Goal: Transaction & Acquisition: Purchase product/service

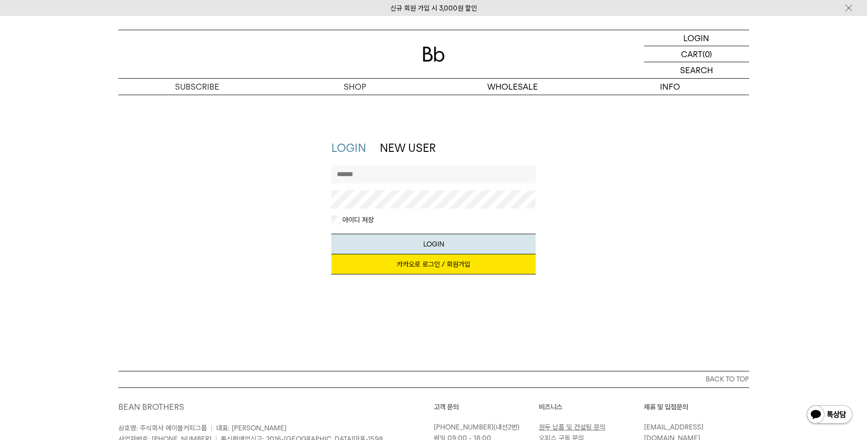
click at [427, 266] on link "카카오로 로그인 / 회원가입" at bounding box center [433, 264] width 204 height 20
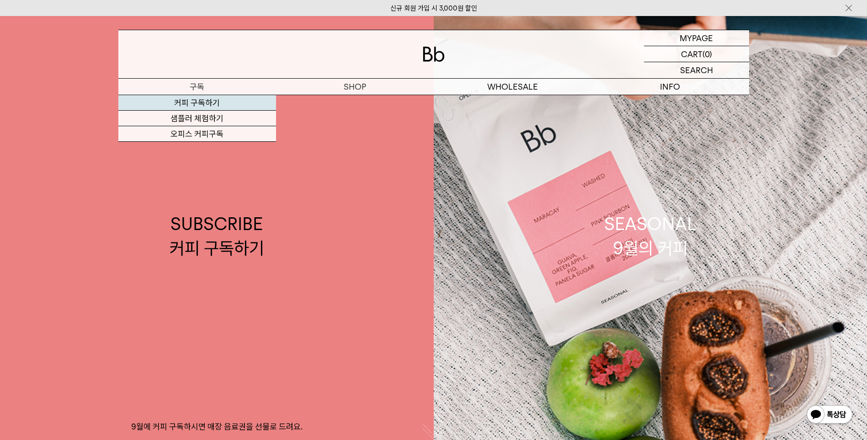
click at [190, 97] on link "커피 구독하기" at bounding box center [197, 103] width 158 height 16
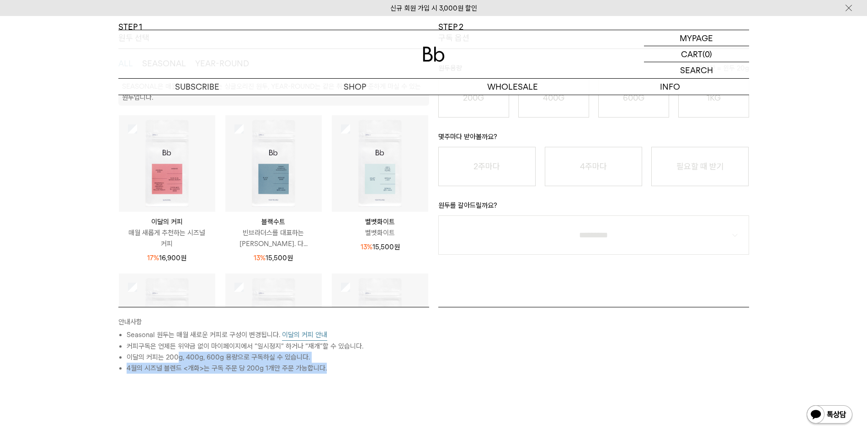
drag, startPoint x: 180, startPoint y: 353, endPoint x: 352, endPoint y: 370, distance: 173.2
click at [352, 370] on ul "Seasonal 원두는 매월 새로운 커피로 구성이 변경됩니다. 이달의 커피 안내 커피구독은 언제든 위약금 없이 마이페이지에서 “일시정지” 하거…" at bounding box center [273, 351] width 311 height 44
click at [19, 378] on div "STEP 1 원두 선택 ALL SEASONAL YEAR-ROUND SEASONAL은 매월 새롭게 추천하는 싱글오리진 원두, YEAR-ROUND…" at bounding box center [433, 242] width 867 height 443
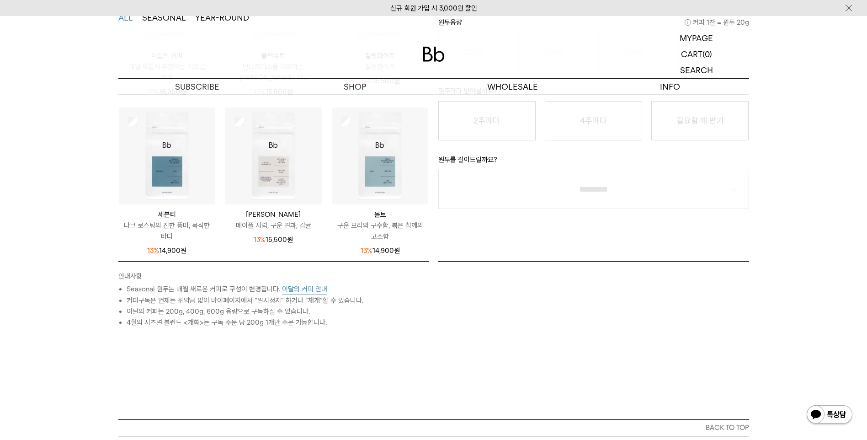
scroll to position [320, 0]
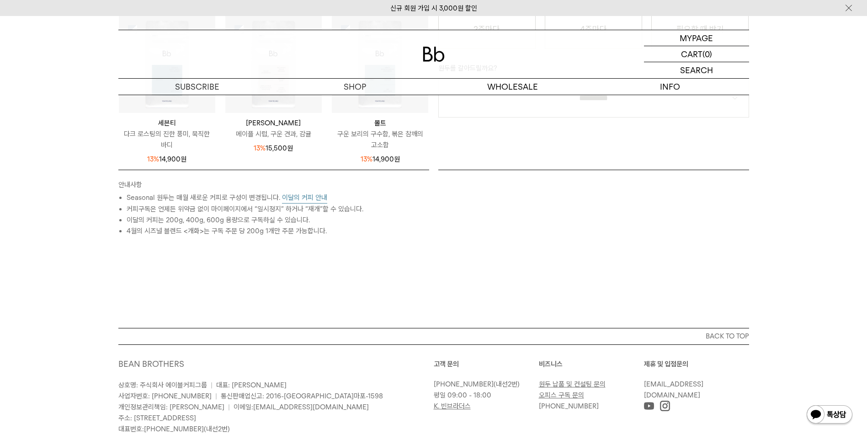
click at [313, 195] on button "이달의 커피 안내" at bounding box center [304, 197] width 45 height 11
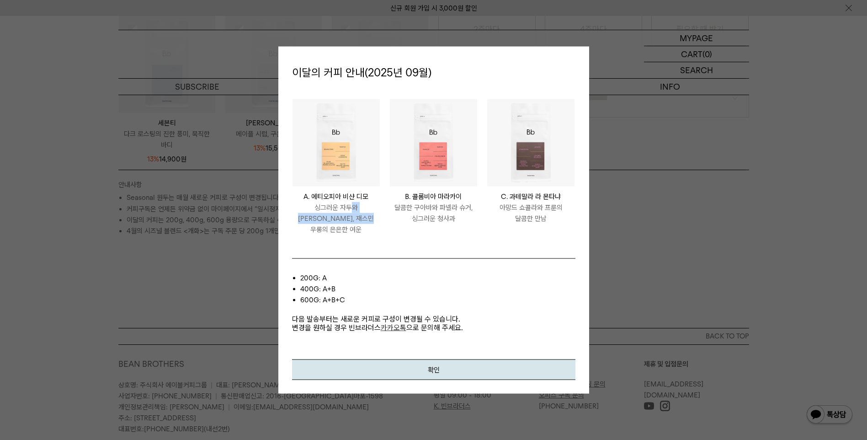
drag, startPoint x: 335, startPoint y: 211, endPoint x: 364, endPoint y: 224, distance: 32.5
click at [364, 224] on p "싱그러운 자두와 황도, 재스민 우롱의 은은한 여운" at bounding box center [336, 218] width 87 height 33
drag, startPoint x: 364, startPoint y: 224, endPoint x: 402, endPoint y: 236, distance: 39.3
click at [402, 236] on li "COLOMBIA MARACAY B. 콜롬비아 마라카이 달콤한 구아바와 파넬라 슈거, 싱그러운 청사과" at bounding box center [433, 171] width 97 height 146
drag, startPoint x: 404, startPoint y: 210, endPoint x: 478, endPoint y: 223, distance: 74.7
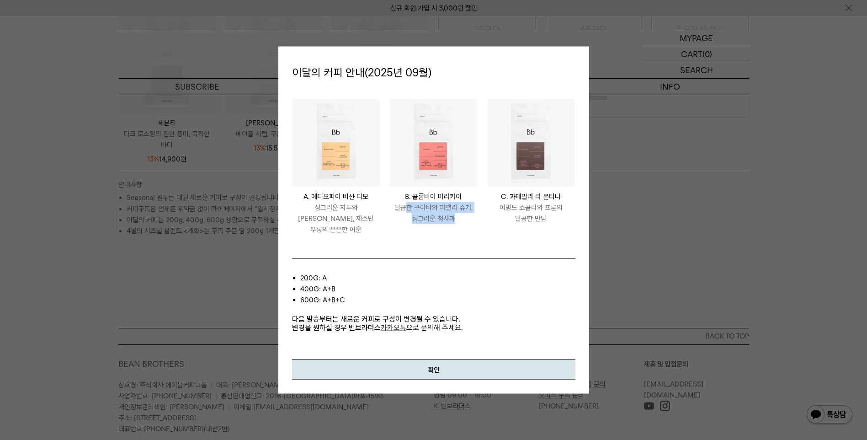
click at [478, 223] on li "COLOMBIA MARACAY B. 콜롬비아 마라카이 달콤한 구아바와 파넬라 슈거, 싱그러운 청사과" at bounding box center [433, 171] width 97 height 146
drag, startPoint x: 478, startPoint y: 223, endPoint x: 425, endPoint y: 253, distance: 61.0
click at [425, 258] on div "200g: A 400g: A+B 600g: A+B+C 다음 발송부터는 새로운 커피로 구성이 변경될 수 있습니다. 변경을 원하실 경우 빈브라더스…" at bounding box center [433, 308] width 283 height 101
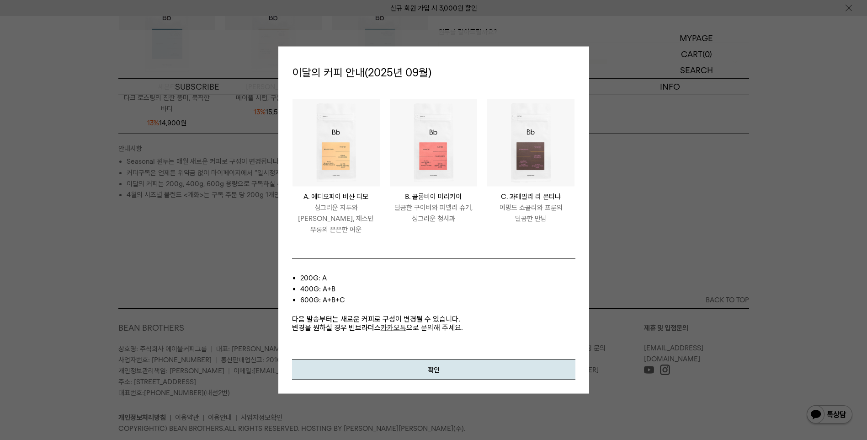
scroll to position [366, 0]
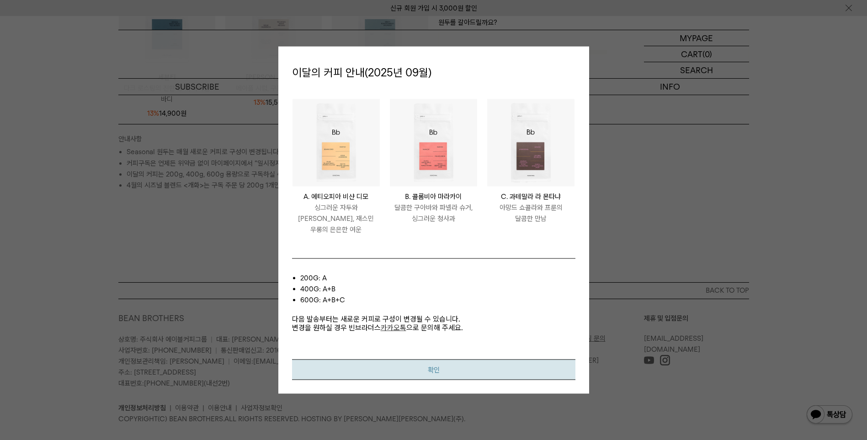
click at [422, 366] on button "확인" at bounding box center [433, 369] width 283 height 21
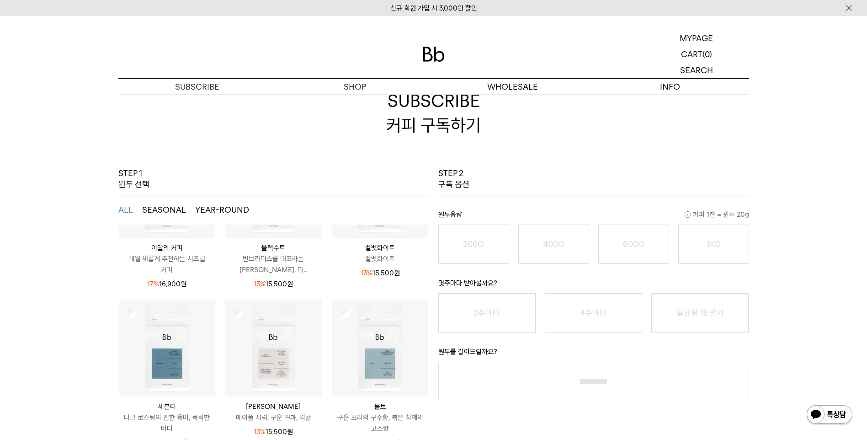
scroll to position [0, 0]
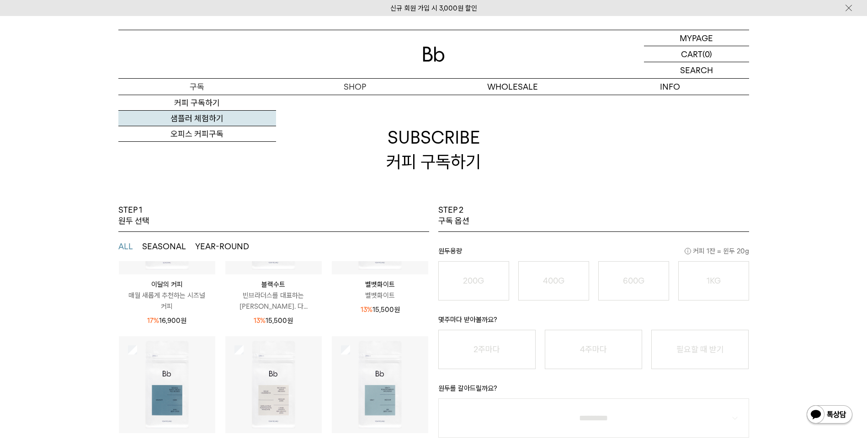
click at [197, 116] on link "샘플러 체험하기" at bounding box center [197, 119] width 158 height 16
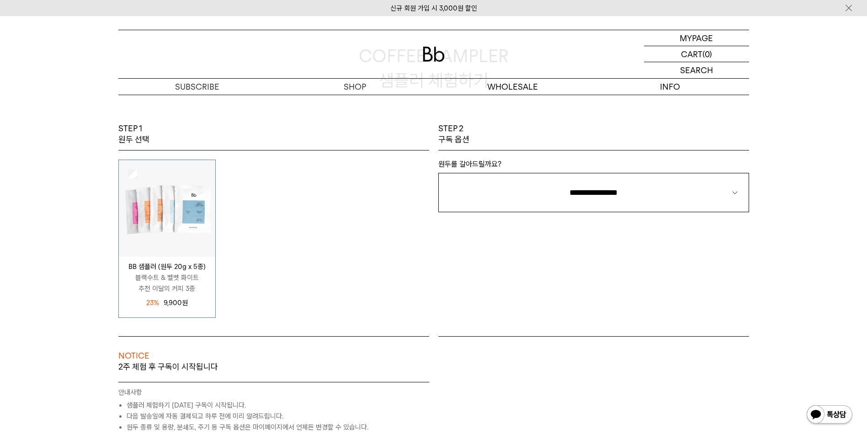
scroll to position [91, 0]
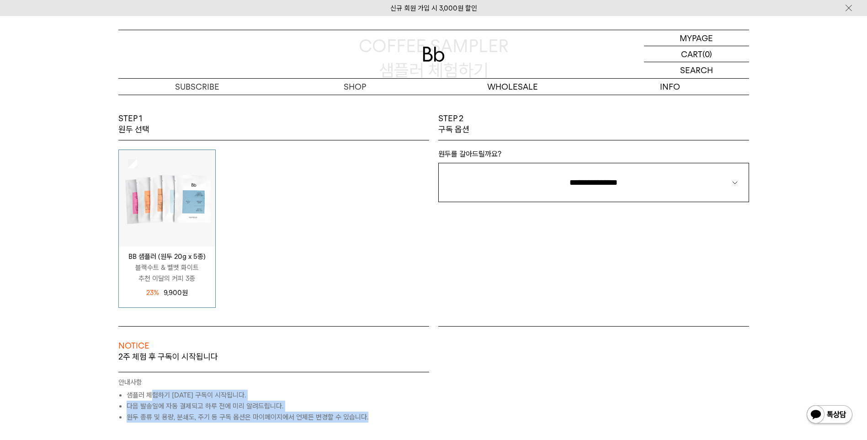
drag, startPoint x: 152, startPoint y: 395, endPoint x: 380, endPoint y: 414, distance: 228.5
click at [380, 415] on ul "샘플러 체험하기 2주 후 구독이 시작됩니다. 다음 발송일에 자동 결제되고 하루 전에 미리 알려드립니다. 원두 종류 및 용량, 분쇄도, 주기 등…" at bounding box center [273, 405] width 311 height 33
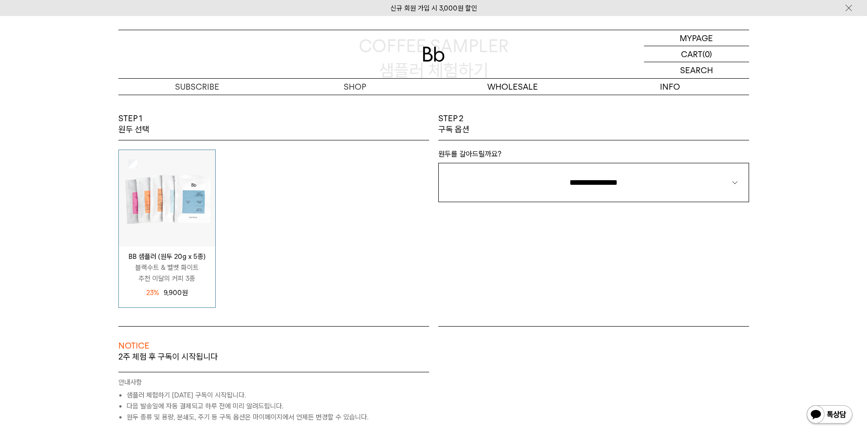
click at [279, 256] on div "BB 샘플러 (원두 20g x 5종) 블랙수트 & 벨벳 화이트 추천 이달의 커피 3종 12,900 원 23%" at bounding box center [274, 228] width 320 height 158
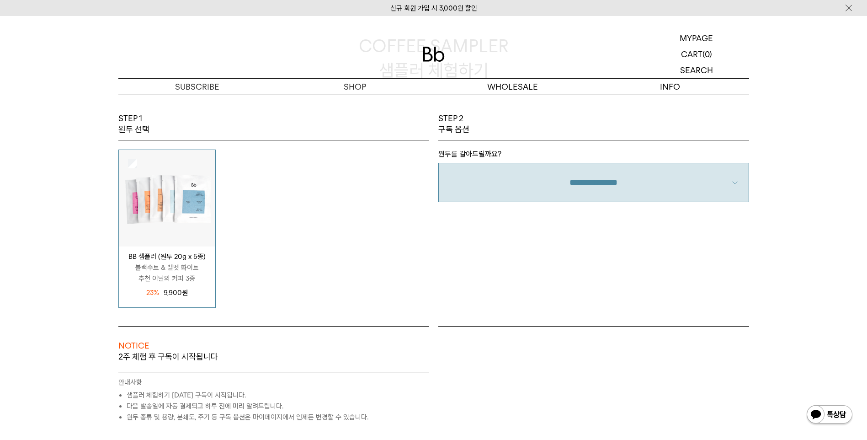
click at [631, 189] on select "**********" at bounding box center [593, 182] width 311 height 39
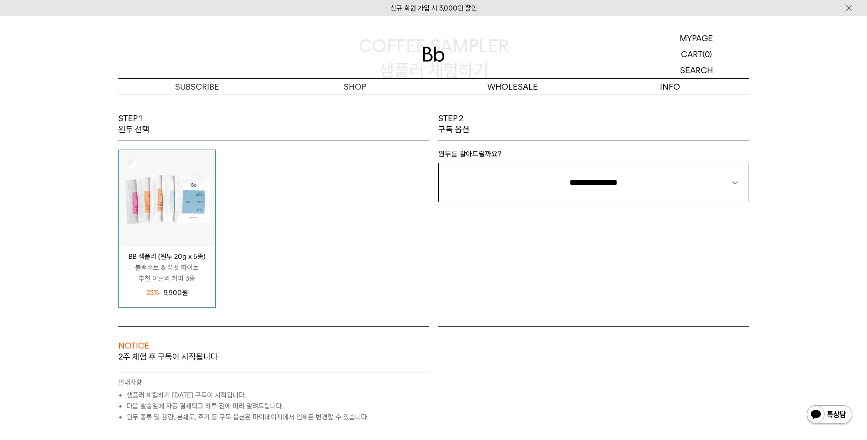
select select "**"
click at [438, 163] on select "**********" at bounding box center [593, 182] width 311 height 39
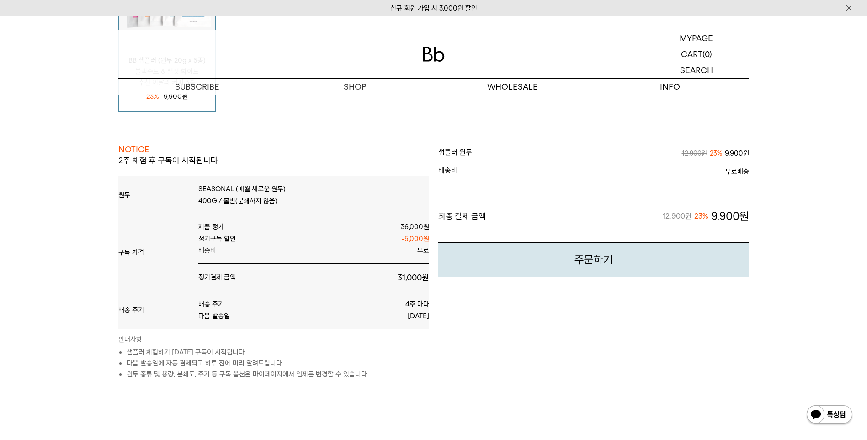
scroll to position [264, 0]
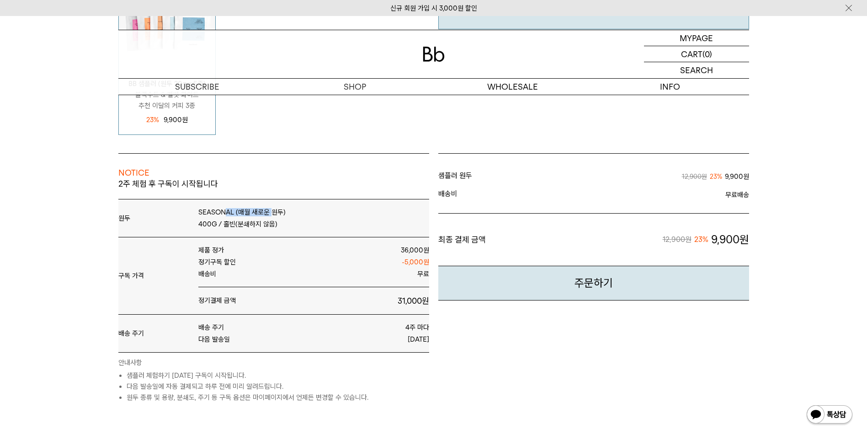
drag, startPoint x: 224, startPoint y: 214, endPoint x: 270, endPoint y: 209, distance: 46.4
click at [270, 209] on p "SEASONAL (매월 새로운 원두)" at bounding box center [313, 212] width 231 height 8
click at [511, 364] on div "샘플러 원두 12,900원 23% 9,900원 배송비 무료배송" at bounding box center [594, 278] width 320 height 250
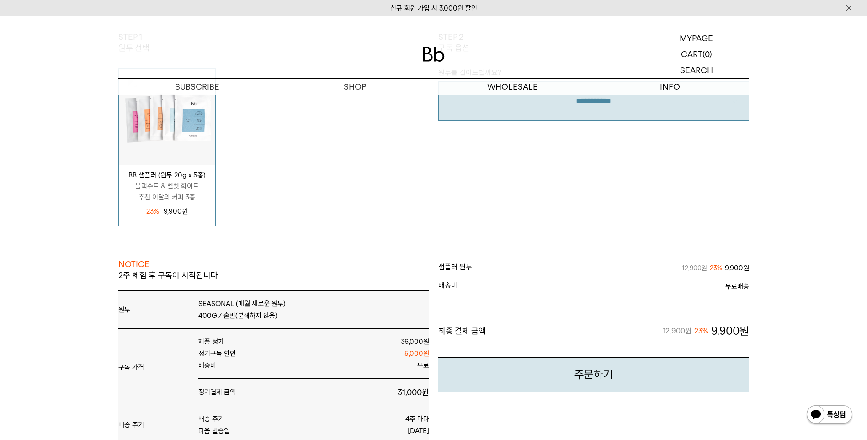
scroll to position [219, 0]
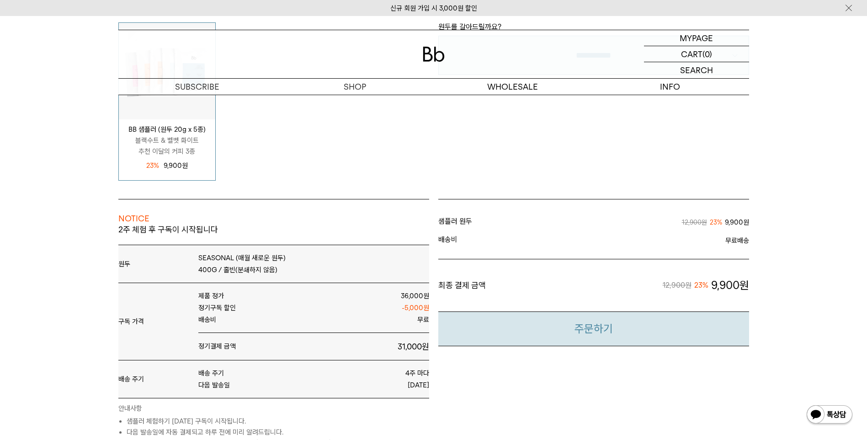
click at [590, 328] on button "주문하기" at bounding box center [593, 328] width 311 height 35
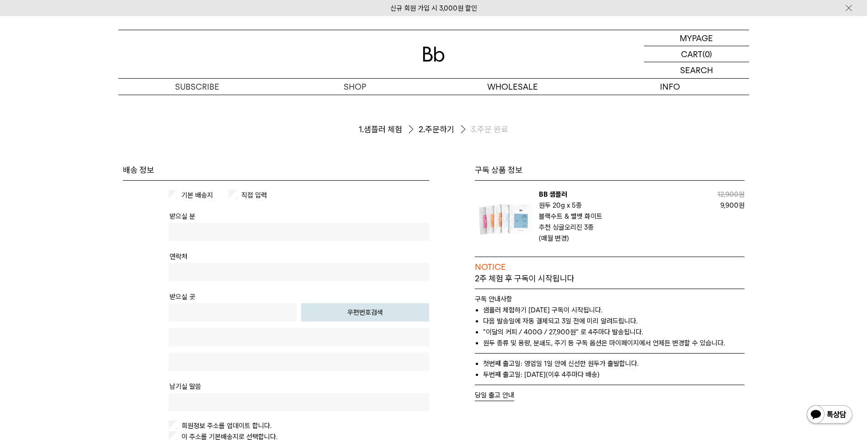
click at [198, 197] on label "기본 배송지" at bounding box center [196, 195] width 33 height 8
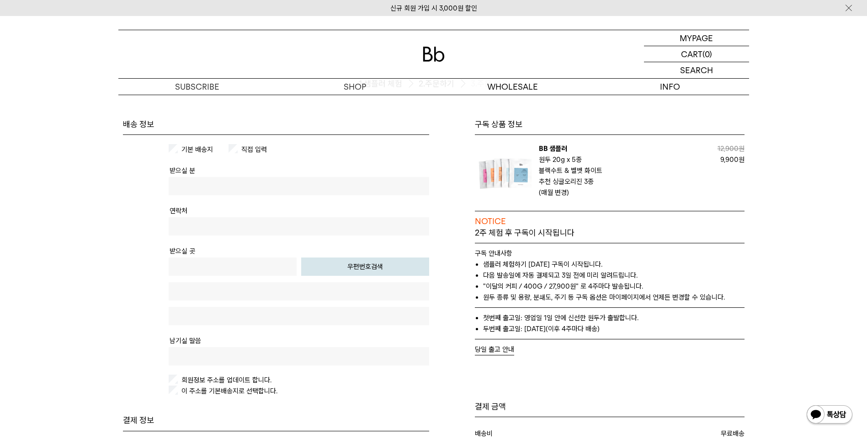
click at [221, 176] on tr "받으실 분" at bounding box center [299, 184] width 261 height 40
click at [221, 186] on input "text" at bounding box center [299, 186] width 261 height 18
type input "***"
type input "**********"
click at [353, 270] on button "우편번호검색" at bounding box center [365, 266] width 128 height 18
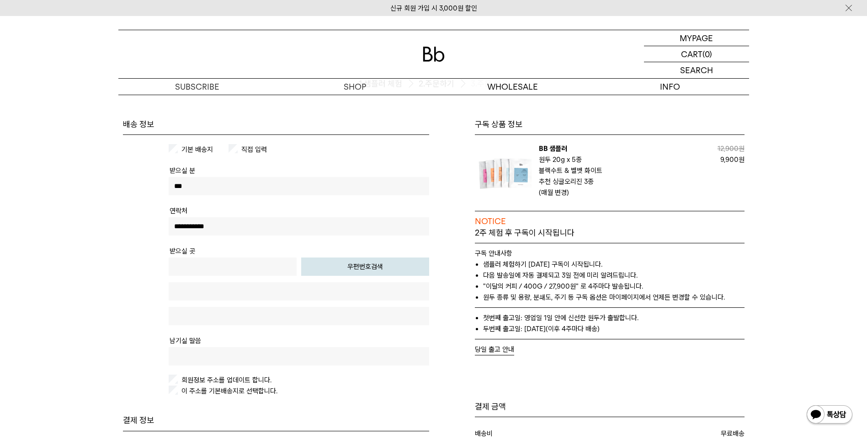
type input "*****"
type input "**********"
click at [296, 309] on input "text" at bounding box center [299, 316] width 261 height 18
type input "*******"
click at [258, 358] on input "text" at bounding box center [299, 356] width 261 height 18
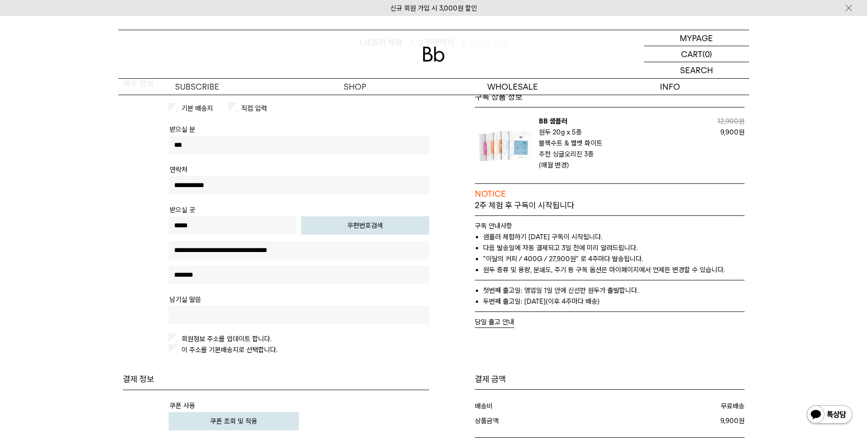
scroll to position [91, 0]
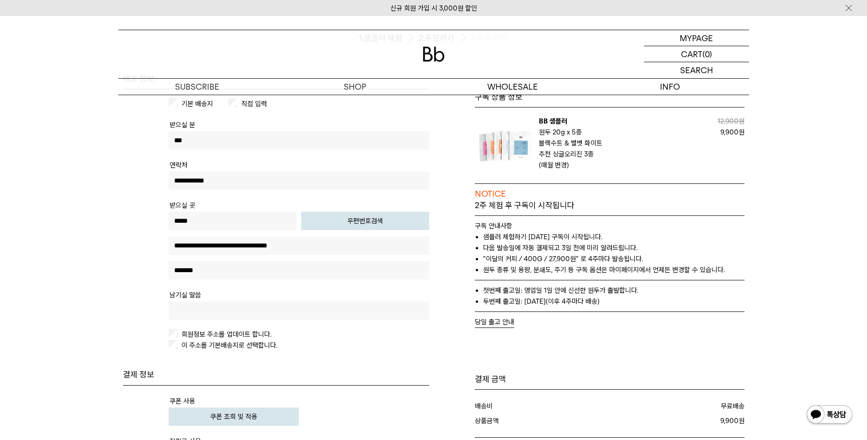
click at [191, 331] on label "회원정보 주소를 업데이트 합니다." at bounding box center [226, 334] width 92 height 8
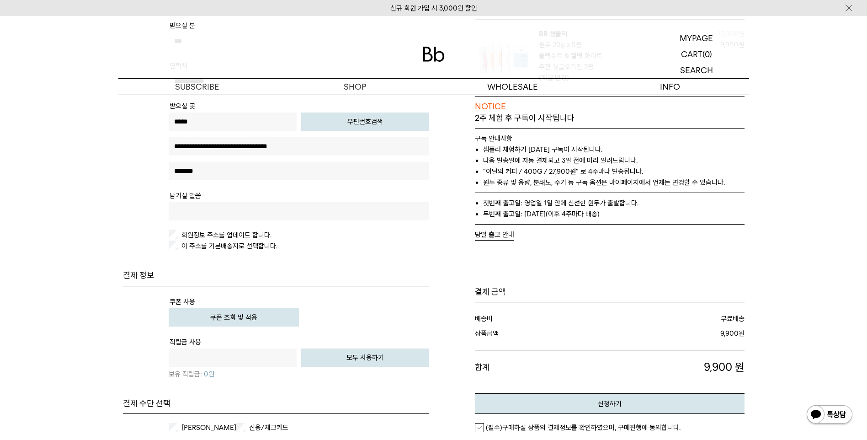
scroll to position [229, 0]
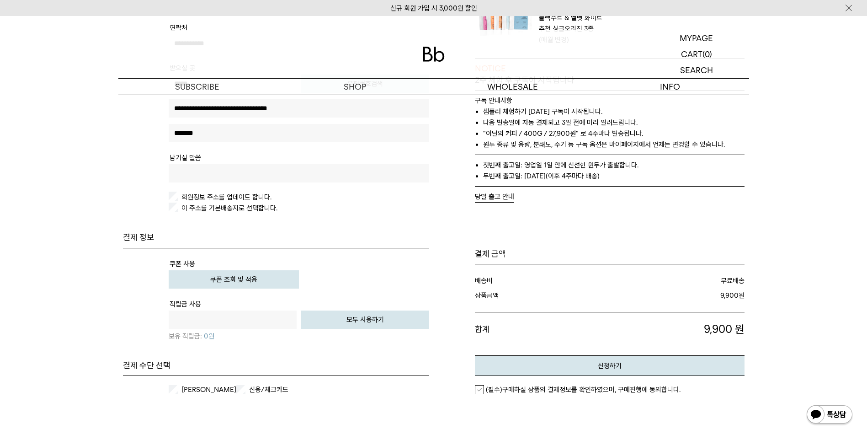
click at [280, 270] on button "쿠폰 조회 및 적용" at bounding box center [234, 279] width 130 height 18
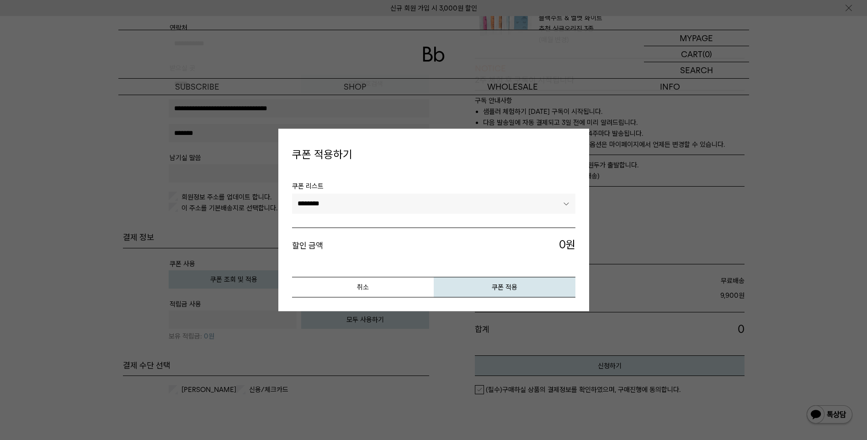
click at [377, 195] on select "******** ****" at bounding box center [433, 203] width 283 height 20
select select "*******"
click at [292, 193] on select "******** ****" at bounding box center [433, 203] width 283 height 20
click at [533, 290] on button "쿠폰 적용" at bounding box center [505, 287] width 142 height 21
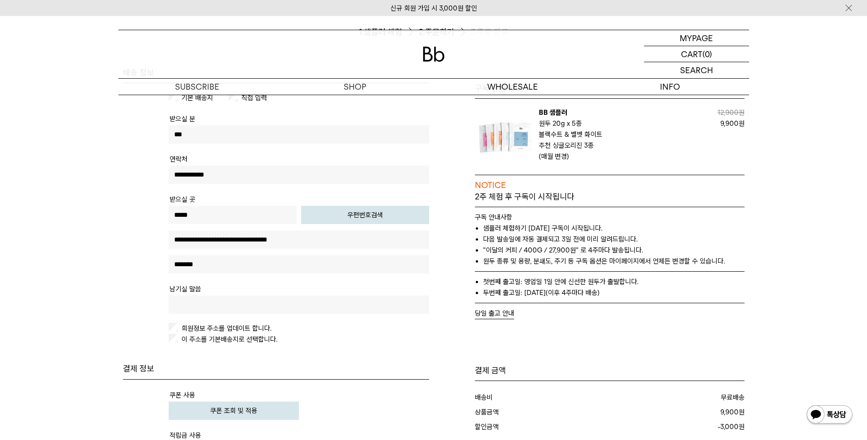
scroll to position [91, 0]
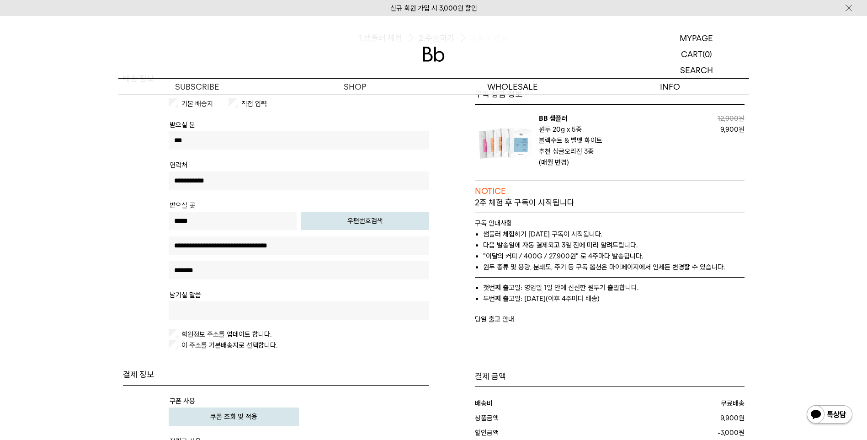
click at [491, 323] on button "당일 출고 안내" at bounding box center [494, 319] width 39 height 11
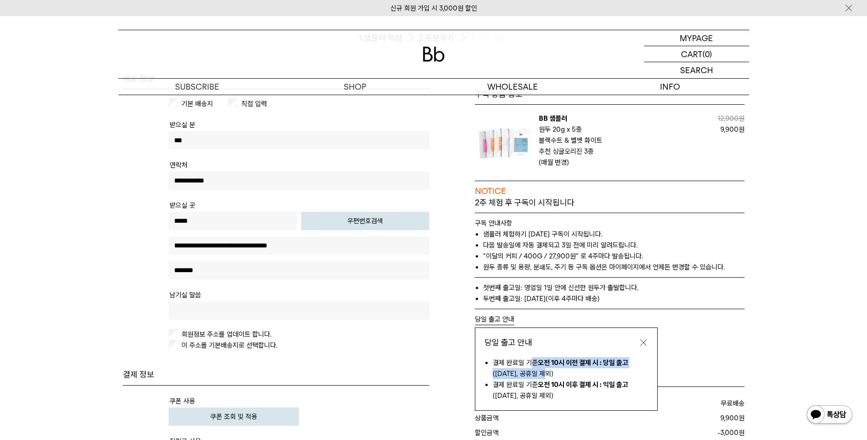
drag, startPoint x: 533, startPoint y: 363, endPoint x: 600, endPoint y: 379, distance: 68.4
click at [600, 379] on li "결제 완료일 기준 오전 10시 이전 결제 시 : 당일 출고 (토요일, 공휴일 제외)" at bounding box center [570, 368] width 155 height 22
drag, startPoint x: 600, startPoint y: 379, endPoint x: 574, endPoint y: 379, distance: 26.1
click at [576, 377] on li "결제 완료일 기준 오전 10시 이전 결제 시 : 당일 출고 (토요일, 공휴일 제외)" at bounding box center [570, 368] width 155 height 22
click at [553, 382] on b "오전 10시 이후 결제 시 : 익일 출고" at bounding box center [583, 384] width 90 height 8
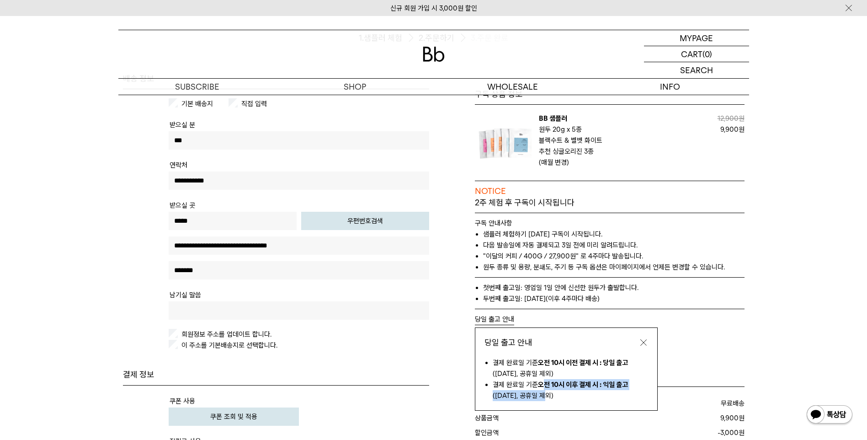
drag, startPoint x: 544, startPoint y: 384, endPoint x: 598, endPoint y: 390, distance: 54.3
click at [598, 390] on li "결제 완료일 기준 오전 10시 이후 결제 시 : 익일 출고 (토요일, 공휴일 제외)" at bounding box center [570, 390] width 155 height 22
drag, startPoint x: 598, startPoint y: 390, endPoint x: 587, endPoint y: 398, distance: 13.8
click at [587, 398] on li "결제 완료일 기준 오전 10시 이후 결제 시 : 익일 출고 (토요일, 공휴일 제외)" at bounding box center [570, 390] width 155 height 22
click at [645, 345] on button "button" at bounding box center [643, 342] width 9 height 9
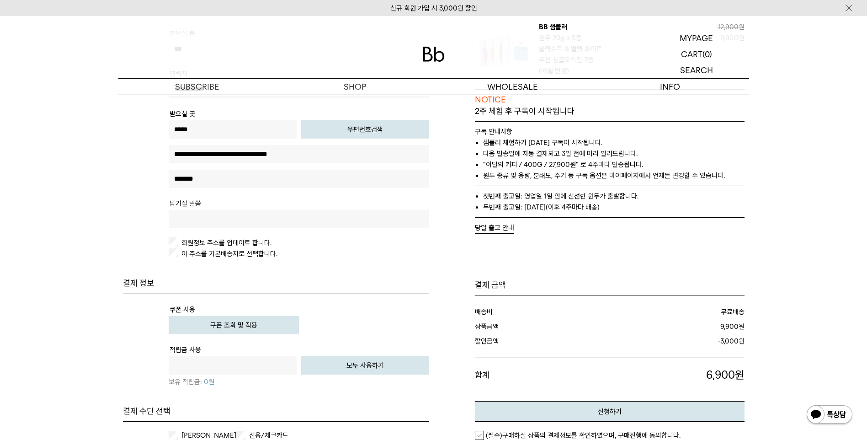
scroll to position [229, 0]
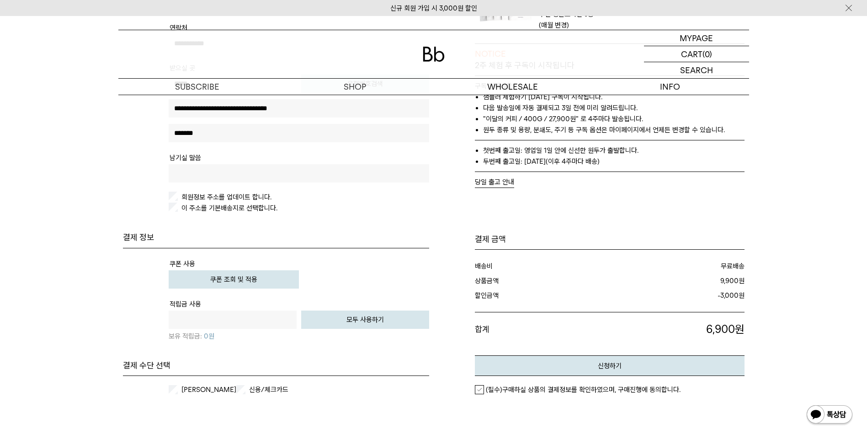
click at [547, 389] on em "(필수)구매하실 상품의 결제정보를 확인하였으며, 구매진행에 동의합니다." at bounding box center [583, 389] width 195 height 8
click at [598, 363] on button "신청하기" at bounding box center [610, 365] width 270 height 21
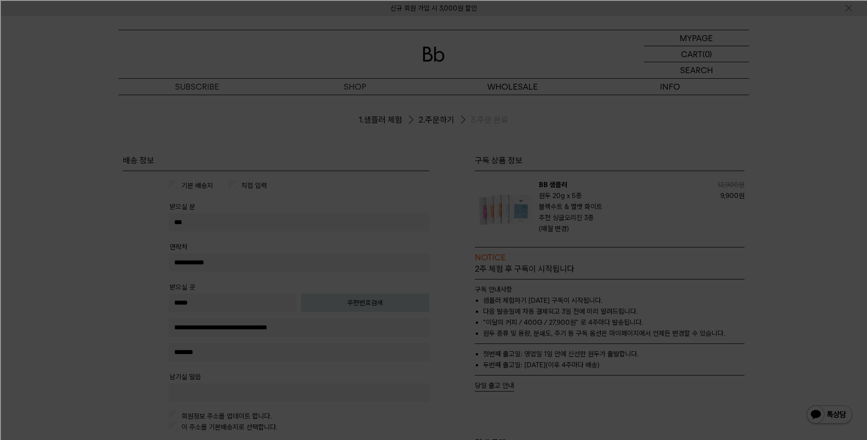
scroll to position [0, 0]
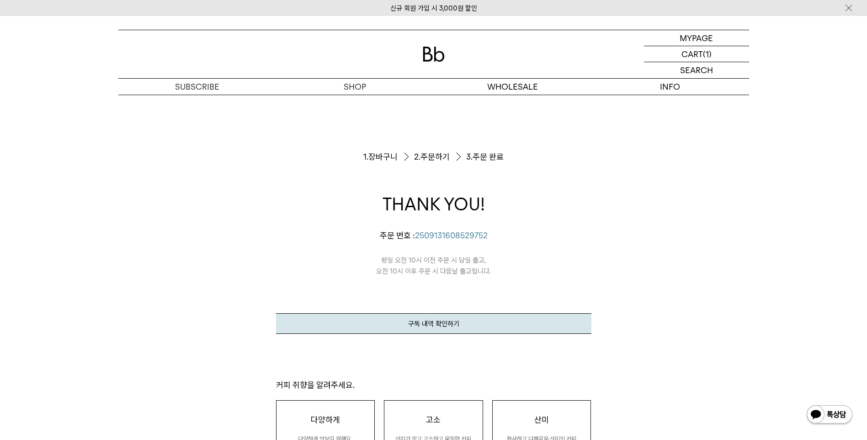
drag, startPoint x: 404, startPoint y: 259, endPoint x: 599, endPoint y: 282, distance: 196.6
click at [595, 282] on div "주문서작성 / 결제 1. 장바구니 2. 주문하기 3. 주문 완료 THANK YOU! 주문 번호 : [PHONE_NUMBER] 평일 오전 10시…" at bounding box center [433, 389] width 631 height 589
drag, startPoint x: 599, startPoint y: 282, endPoint x: 749, endPoint y: 280, distance: 150.4
click at [749, 280] on div "주문서작성 / 결제 1. 장바구니 2. 주문하기 3. 주문 완료 THANK YOU! 주문 번호 : 2509131608529752 평일 오전 1…" at bounding box center [434, 389] width 658 height 589
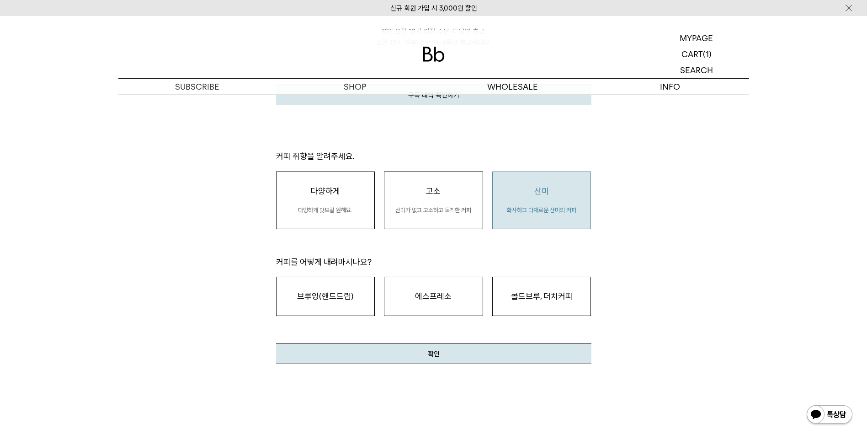
click at [577, 195] on div "산미 화사하고 다채로운 산미의 커피" at bounding box center [541, 200] width 99 height 58
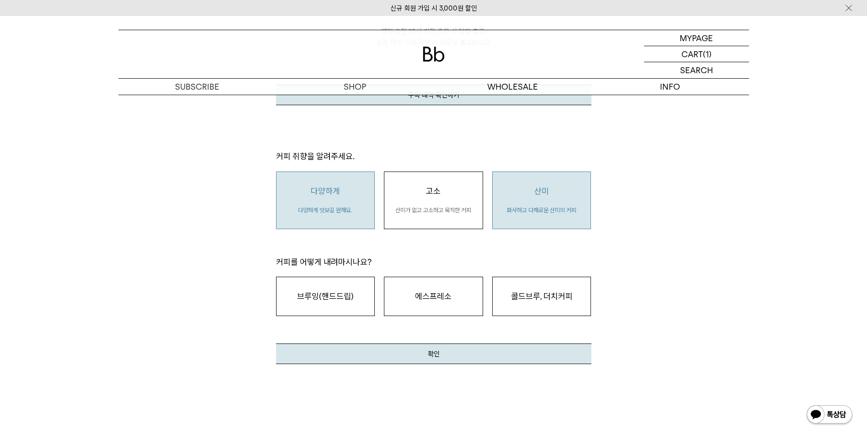
click at [339, 200] on div "다양하게 다양하게 맛보길 원해요." at bounding box center [325, 200] width 54 height 29
click at [509, 208] on p "화사하고 다채로운 산미의 커피" at bounding box center [541, 210] width 69 height 9
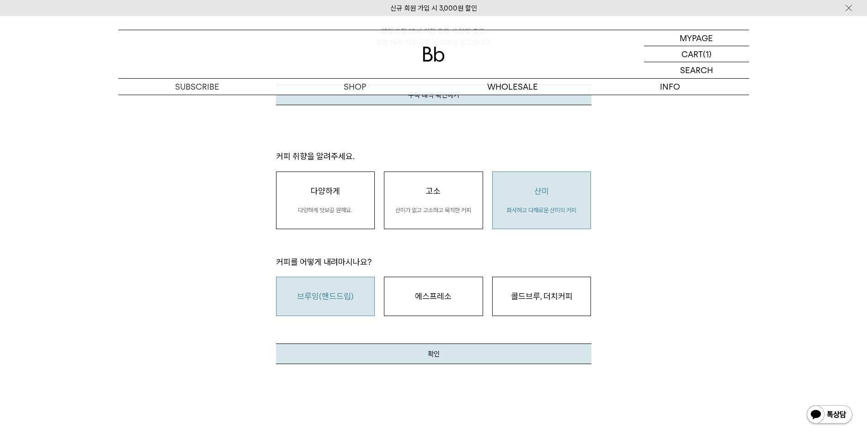
click at [367, 298] on div "브루잉(핸드드립) Kalita Wave, AeroPress, V60, French Press, auto machines" at bounding box center [325, 296] width 99 height 39
click at [437, 355] on button "확인" at bounding box center [433, 353] width 315 height 21
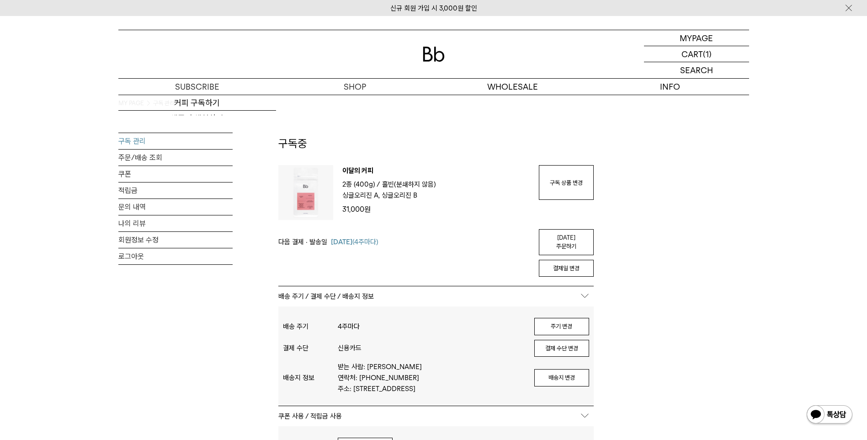
click at [442, 55] on img at bounding box center [434, 54] width 22 height 15
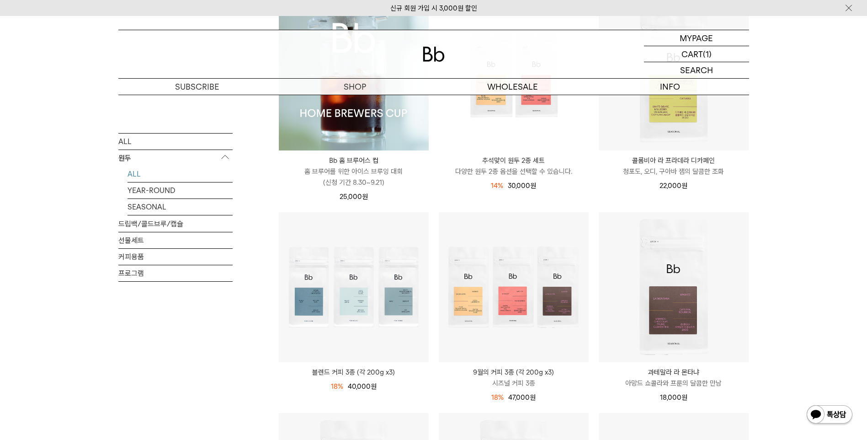
scroll to position [137, 0]
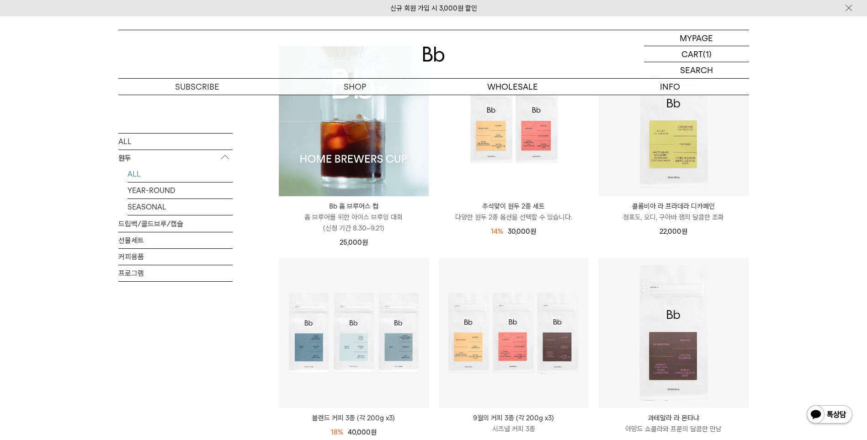
click at [694, 214] on p "청포도, 오디, 구아바 잼의 달콤한 조화" at bounding box center [674, 217] width 150 height 11
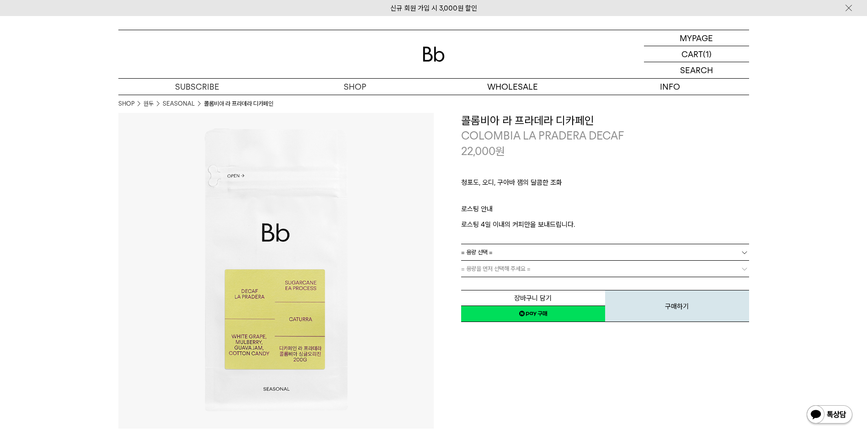
click at [551, 250] on link "= 용량 선택 =" at bounding box center [605, 252] width 288 height 16
click at [496, 266] on li "200g" at bounding box center [609, 269] width 279 height 16
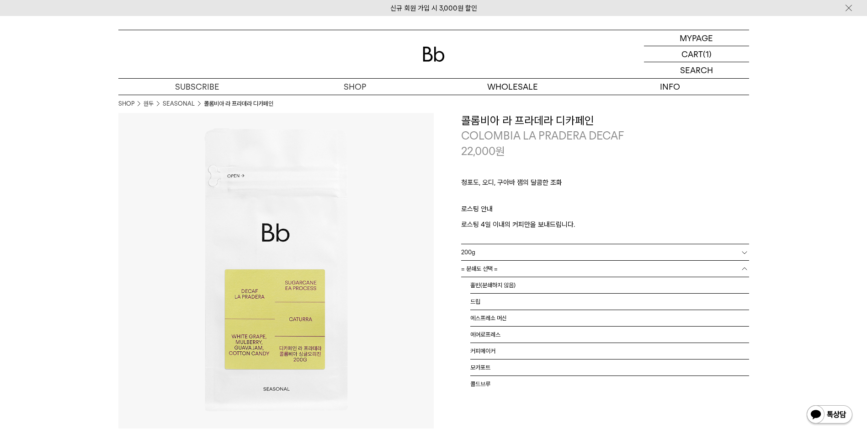
click at [507, 263] on link "= 분쇄도 선택 =" at bounding box center [605, 269] width 288 height 16
click at [498, 287] on li "홀빈(분쇄하지 않음)" at bounding box center [609, 285] width 279 height 16
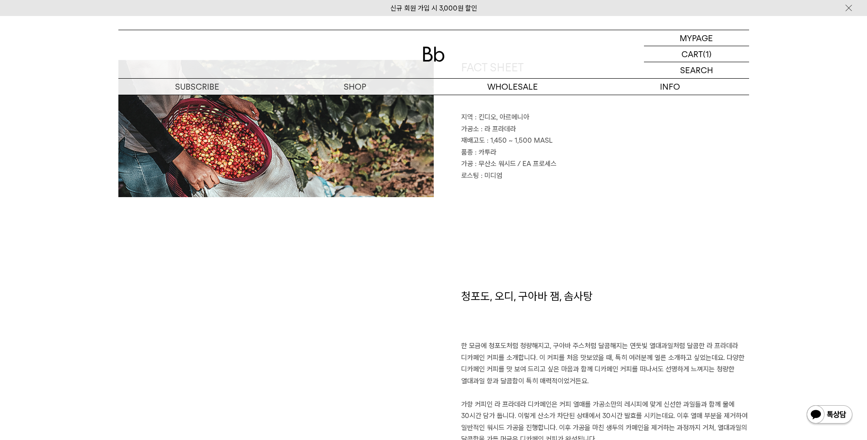
scroll to position [640, 0]
